Goal: Check status: Check status

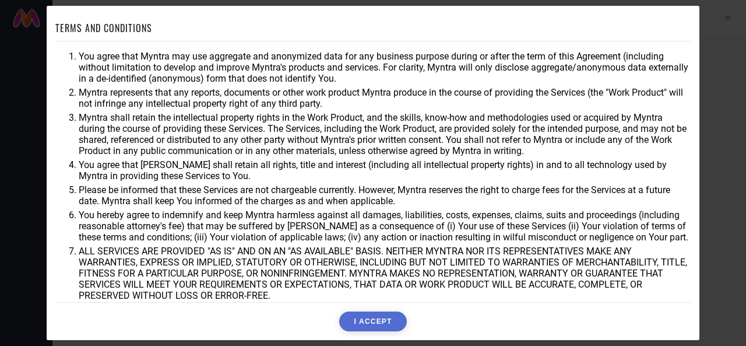
scroll to position [59, 0]
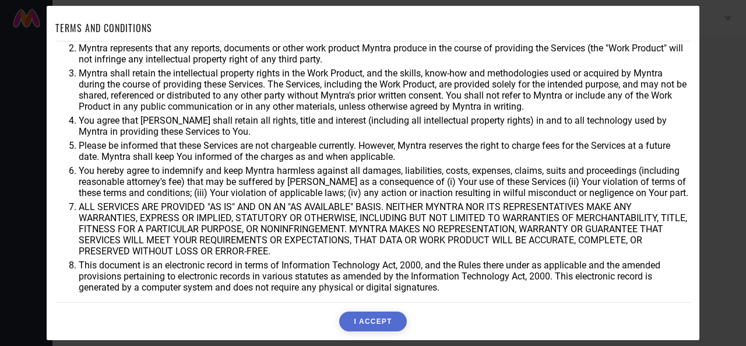
click at [368, 319] on button "I ACCEPT" at bounding box center [372, 321] width 67 height 20
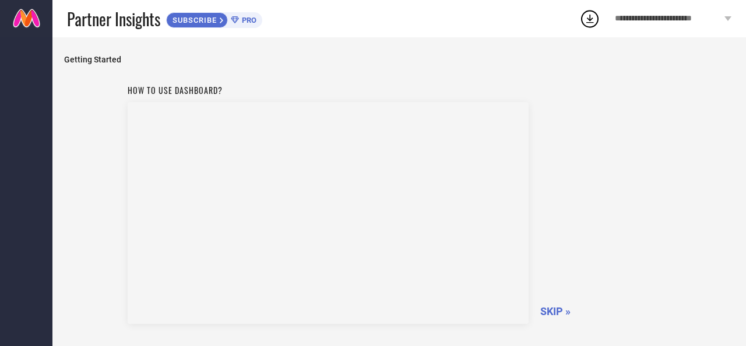
click at [548, 311] on span "SKIP »" at bounding box center [555, 311] width 30 height 12
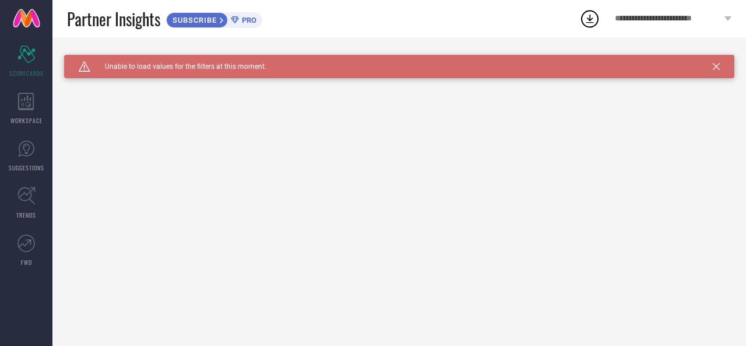
click at [714, 68] on icon at bounding box center [716, 66] width 7 height 7
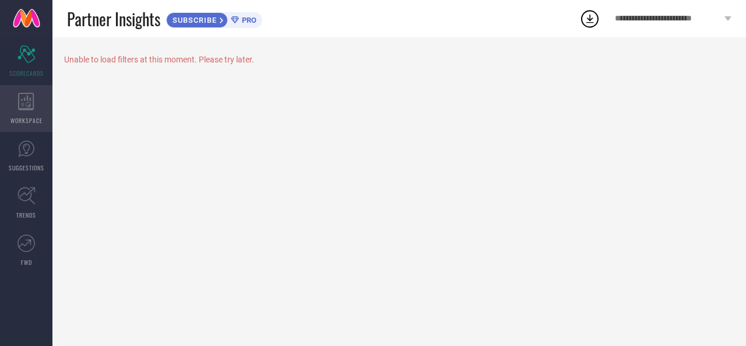
click at [34, 102] on icon at bounding box center [26, 101] width 16 height 17
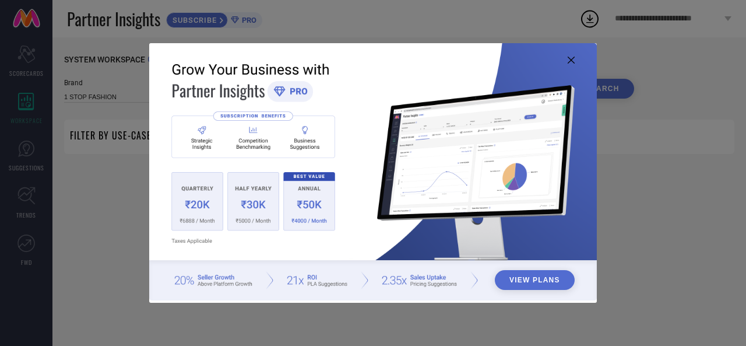
type input "1 STOP FASHION"
type input "All"
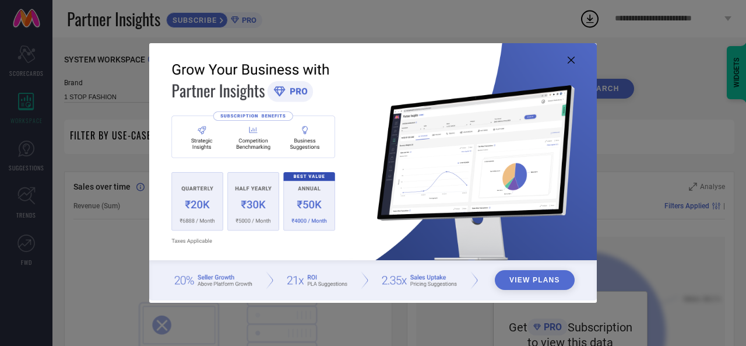
click at [548, 281] on button "View Plans" at bounding box center [535, 280] width 80 height 20
click at [113, 55] on div "View Plans" at bounding box center [373, 173] width 746 height 346
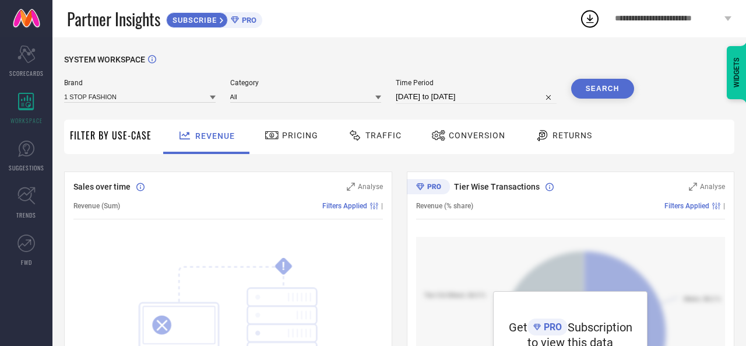
click at [296, 126] on div "Pricing" at bounding box center [291, 135] width 59 height 20
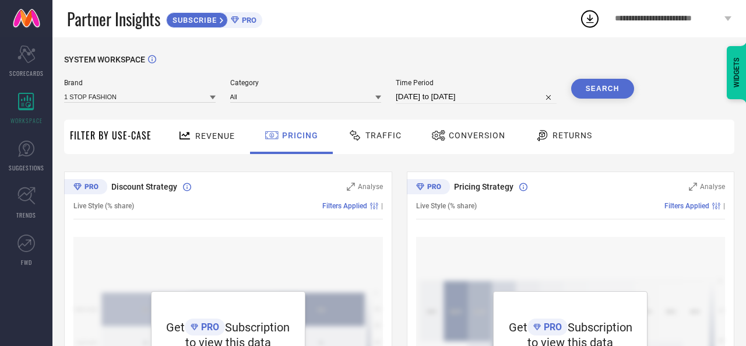
click at [371, 130] on div "Traffic" at bounding box center [374, 135] width 59 height 20
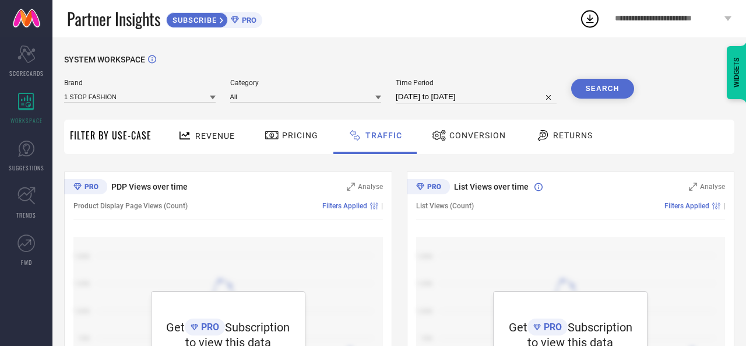
click at [471, 133] on span "Conversion" at bounding box center [477, 135] width 57 height 9
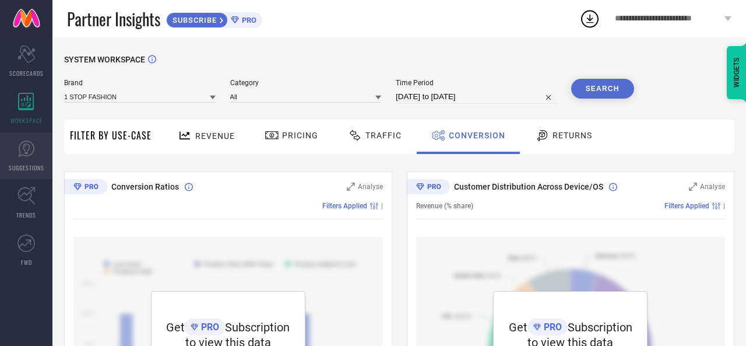
click at [30, 157] on icon at bounding box center [25, 148] width 17 height 17
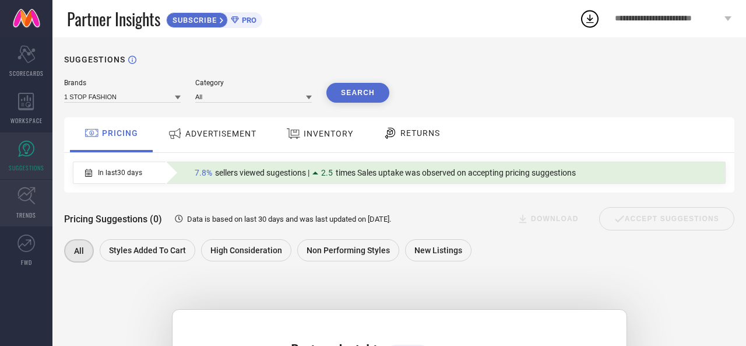
click at [34, 194] on icon at bounding box center [26, 195] width 18 height 18
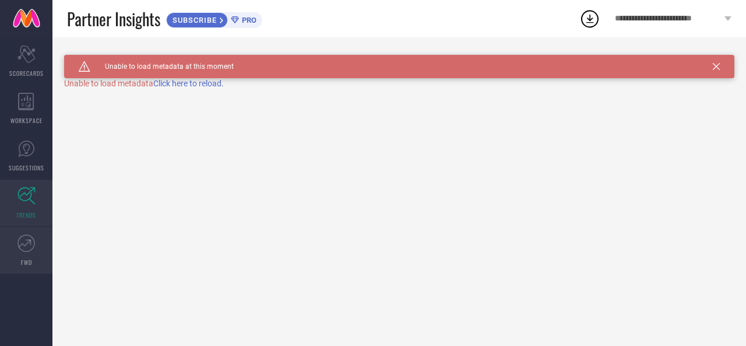
click at [27, 243] on icon at bounding box center [25, 243] width 13 height 8
